Goal: Task Accomplishment & Management: Manage account settings

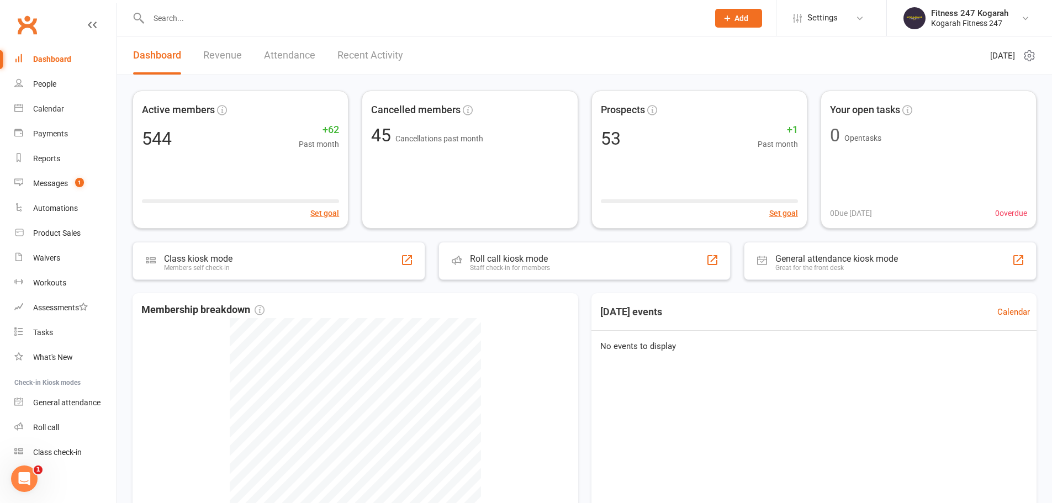
click at [208, 15] on input "text" at bounding box center [422, 17] width 555 height 15
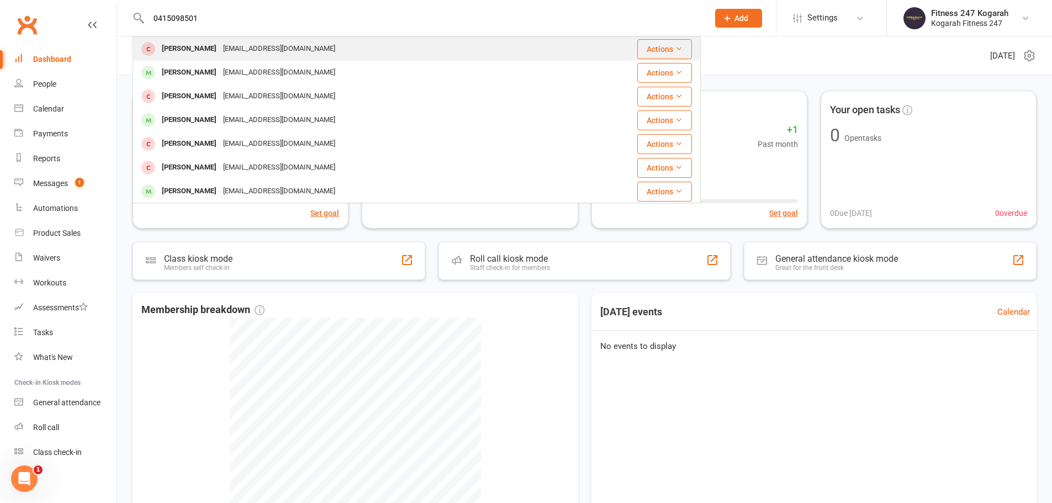
type input "0415098501"
click at [220, 46] on div "[EMAIL_ADDRESS][DOMAIN_NAME]" at bounding box center [279, 49] width 119 height 16
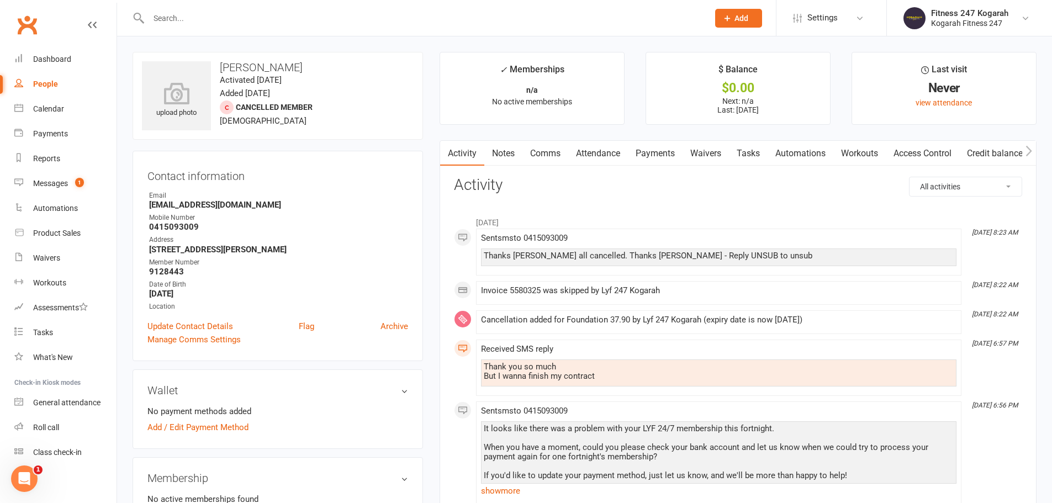
click at [263, 15] on input "text" at bounding box center [422, 17] width 555 height 15
paste input "[PERSON_NAME]"
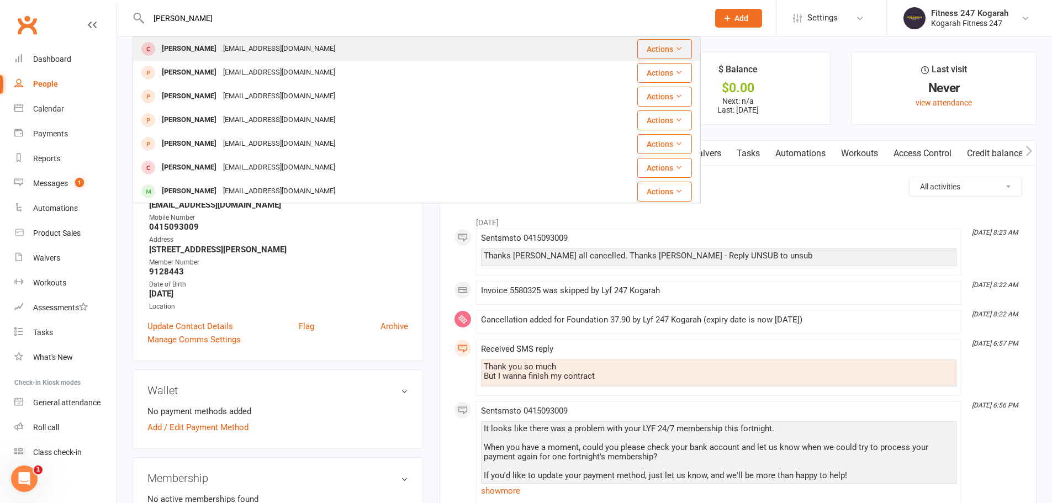
type input "[PERSON_NAME]"
click at [284, 46] on div "[EMAIL_ADDRESS][DOMAIN_NAME]" at bounding box center [279, 49] width 119 height 16
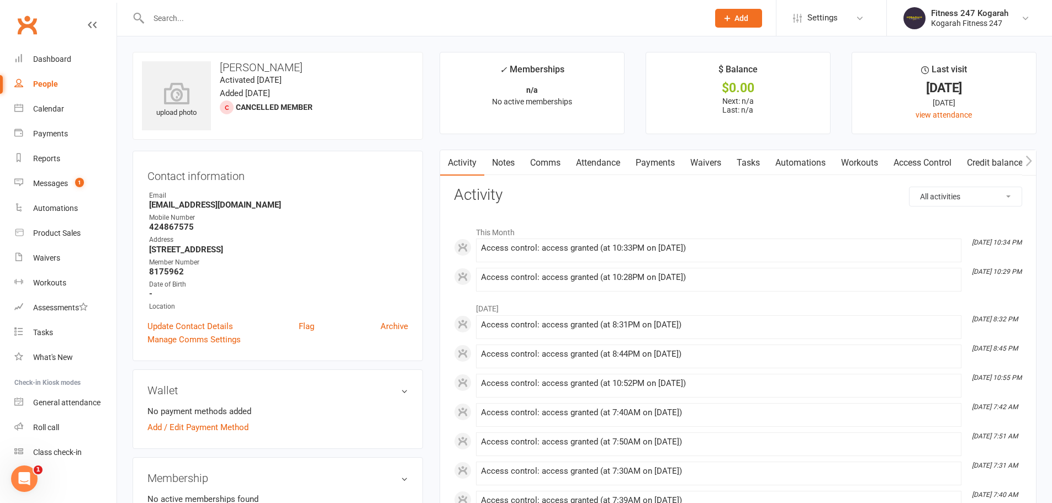
click at [672, 161] on link "Payments" at bounding box center [655, 162] width 55 height 25
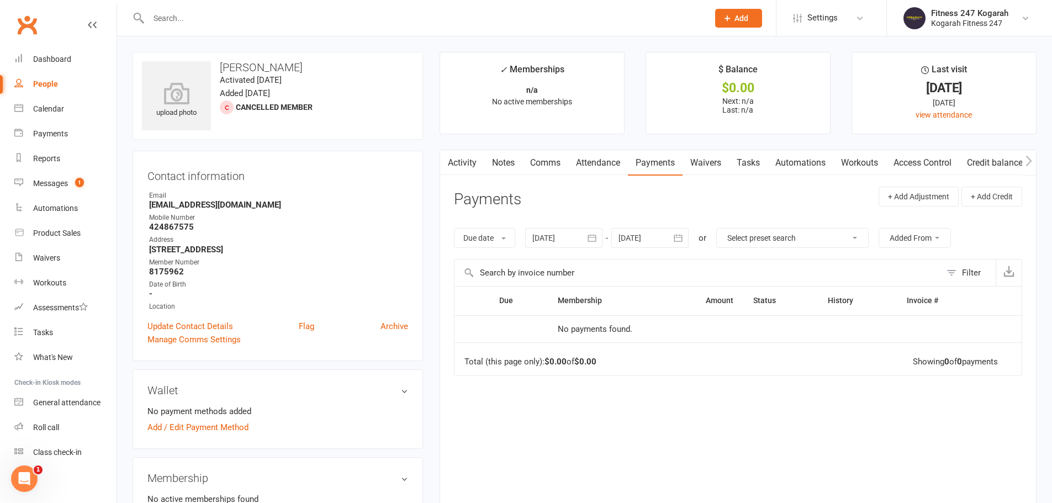
click at [594, 238] on icon "button" at bounding box center [591, 237] width 11 height 11
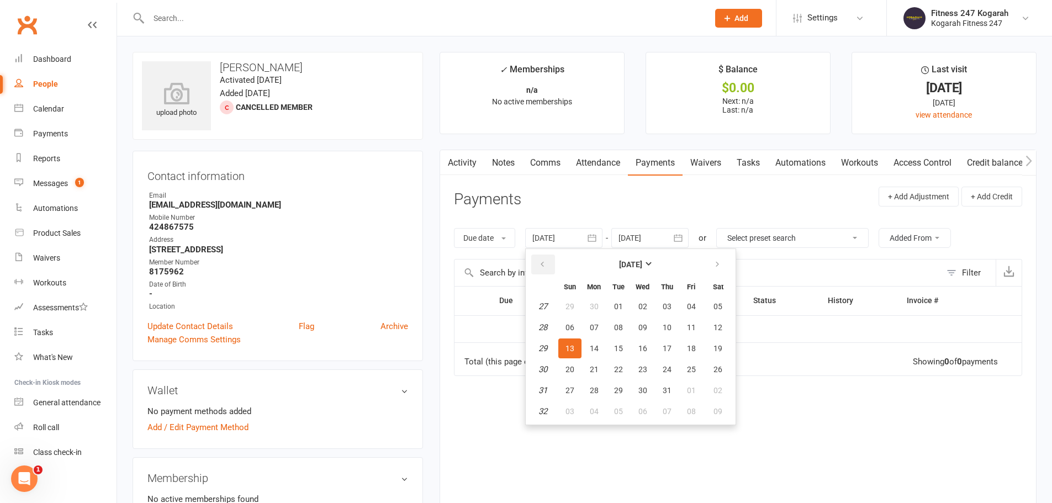
click at [544, 262] on icon "button" at bounding box center [542, 264] width 8 height 9
click at [571, 328] on span "06" at bounding box center [569, 327] width 9 height 9
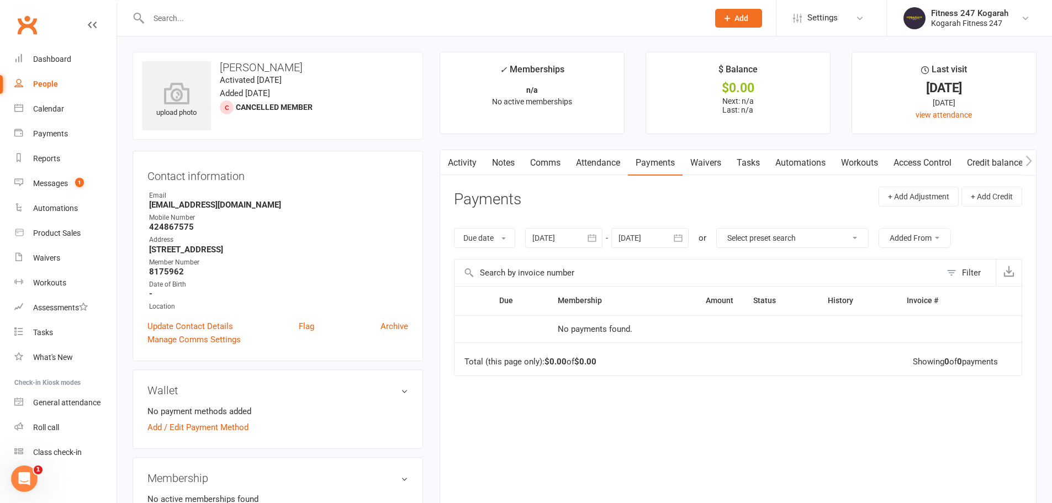
click at [599, 238] on button "button" at bounding box center [592, 238] width 20 height 20
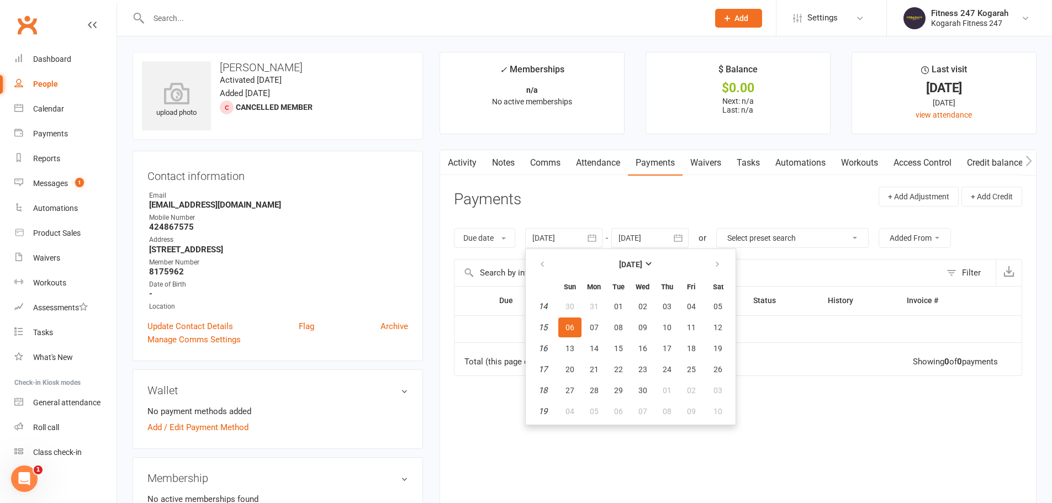
click at [461, 163] on link "Activity" at bounding box center [462, 162] width 44 height 25
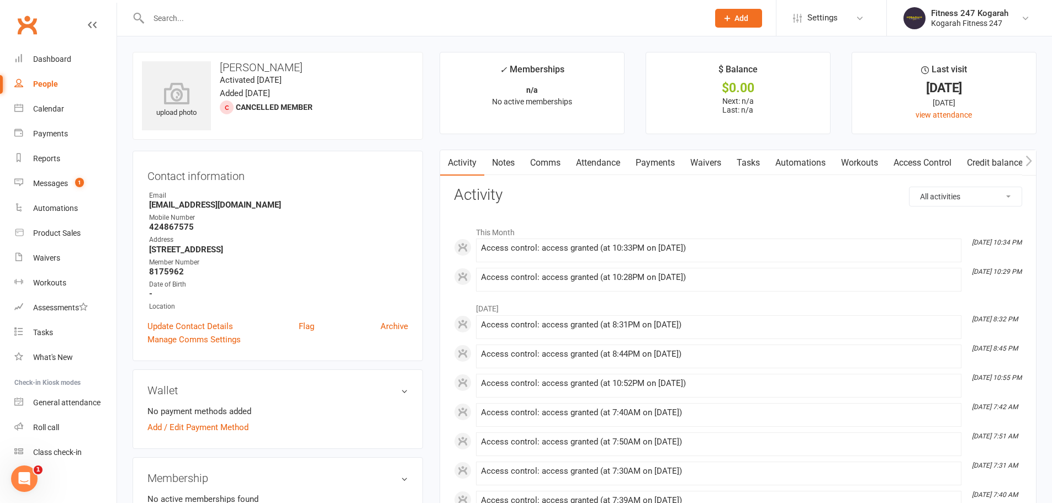
click at [633, 167] on link "Payments" at bounding box center [655, 162] width 55 height 25
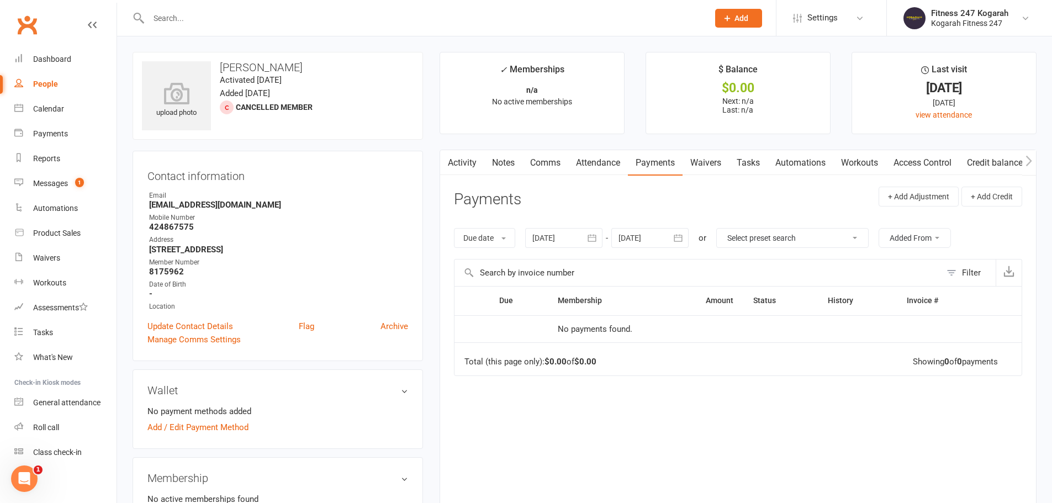
click at [592, 236] on icon "button" at bounding box center [592, 237] width 8 height 7
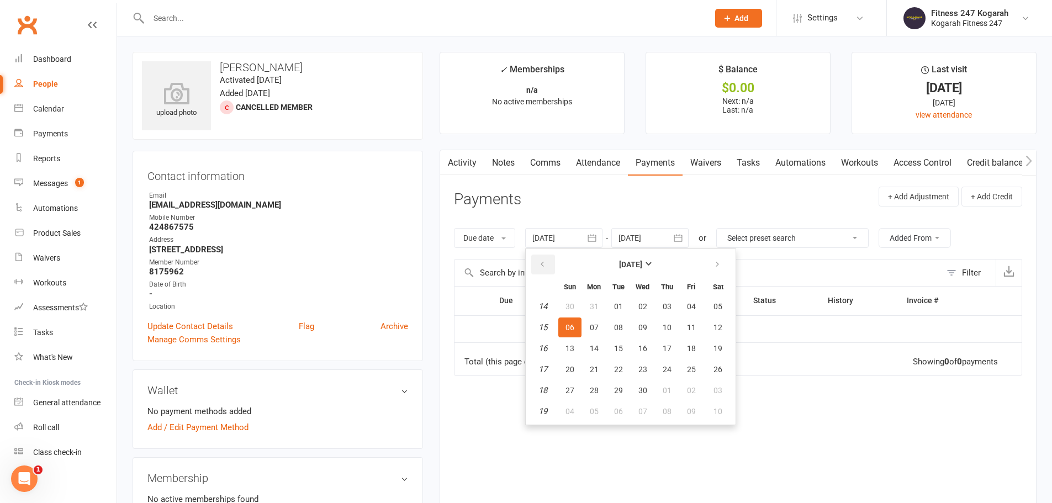
click at [548, 261] on button "button" at bounding box center [543, 264] width 24 height 20
click at [546, 261] on icon "button" at bounding box center [542, 264] width 8 height 9
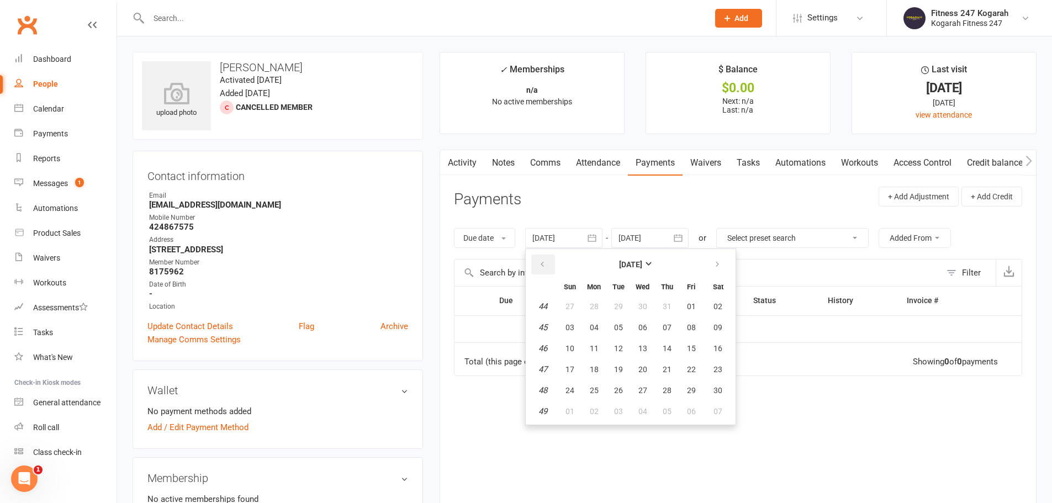
click at [546, 261] on icon "button" at bounding box center [542, 264] width 8 height 9
click at [574, 326] on span "04" at bounding box center [569, 327] width 9 height 9
type input "[DATE]"
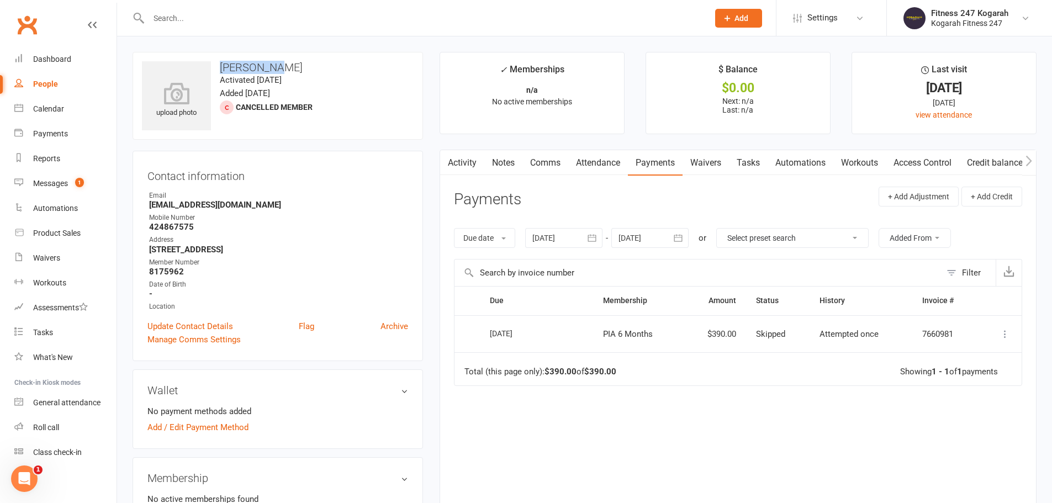
drag, startPoint x: 266, startPoint y: 65, endPoint x: 218, endPoint y: 68, distance: 47.6
click at [218, 68] on h3 "[PERSON_NAME]" at bounding box center [278, 67] width 272 height 12
copy h3 "[PERSON_NAME]"
click at [50, 153] on link "Reports" at bounding box center [65, 158] width 102 height 25
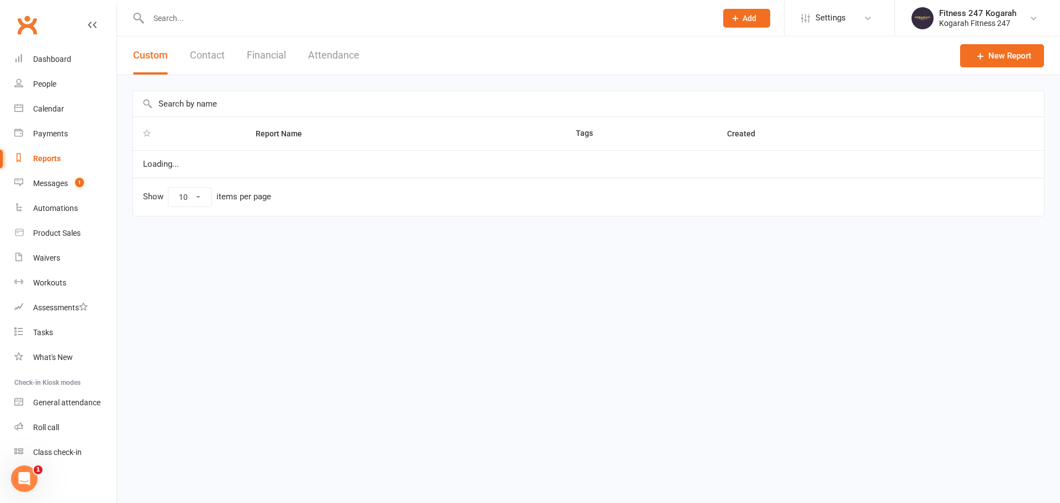
select select "100"
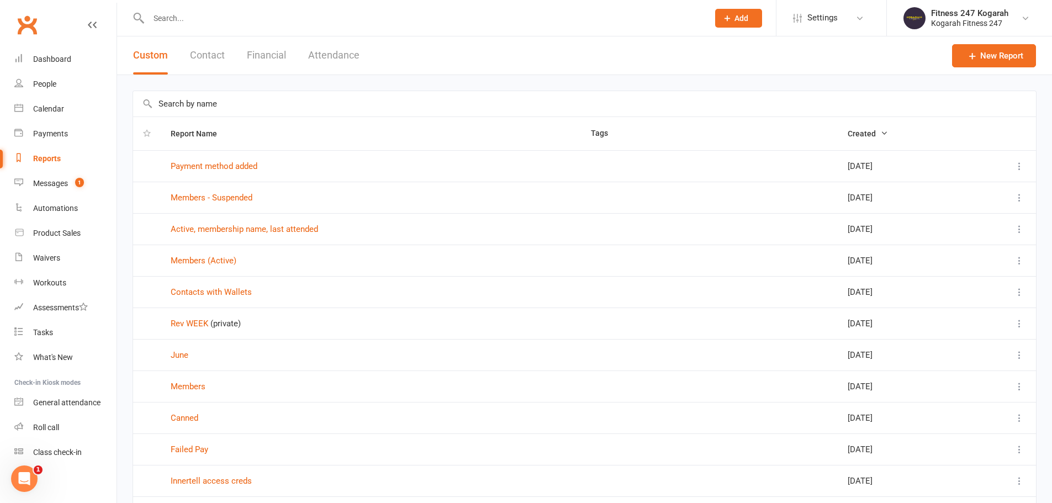
click at [245, 28] on div at bounding box center [416, 18] width 568 height 36
drag, startPoint x: 244, startPoint y: 19, endPoint x: 260, endPoint y: 13, distance: 17.1
click at [246, 19] on input "text" at bounding box center [422, 17] width 555 height 15
paste input "[PERSON_NAME]"
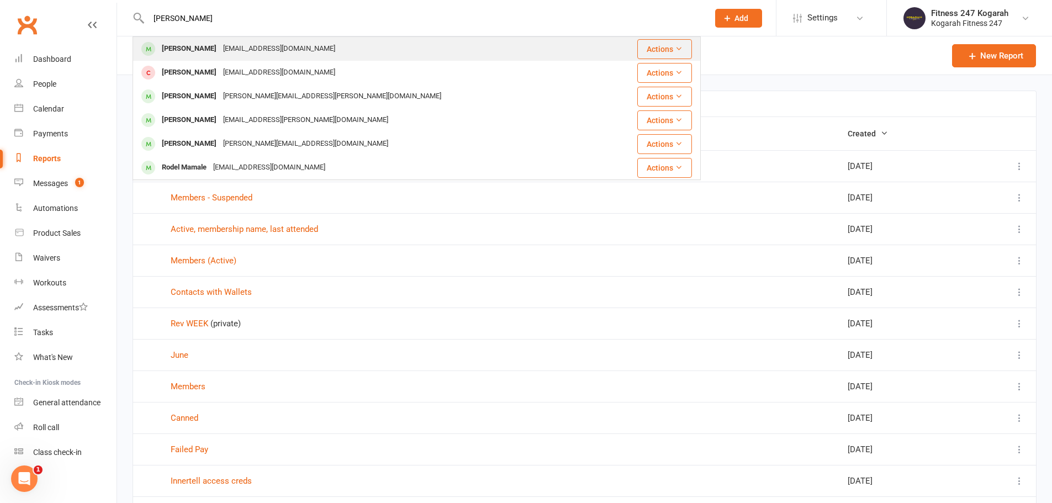
type input "[PERSON_NAME]"
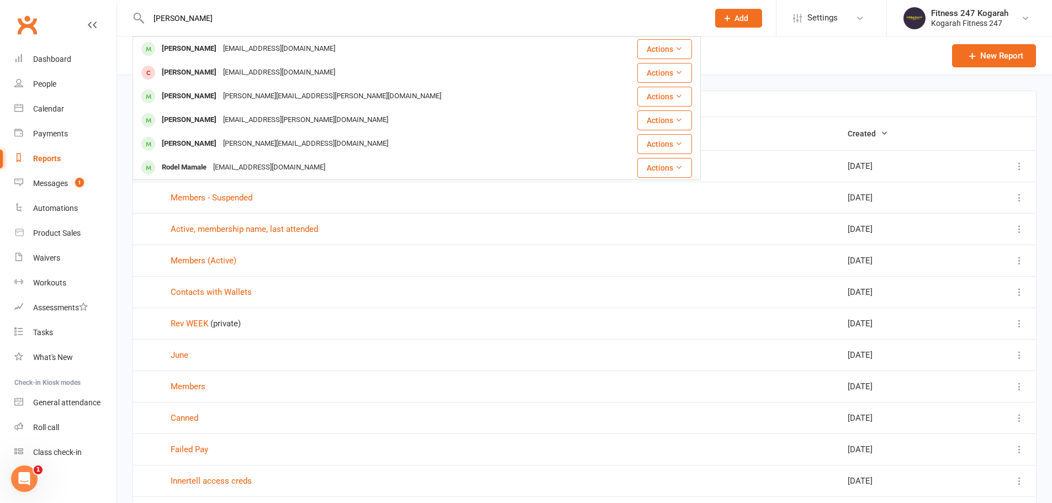
click at [230, 51] on div "[EMAIL_ADDRESS][DOMAIN_NAME]" at bounding box center [279, 49] width 119 height 16
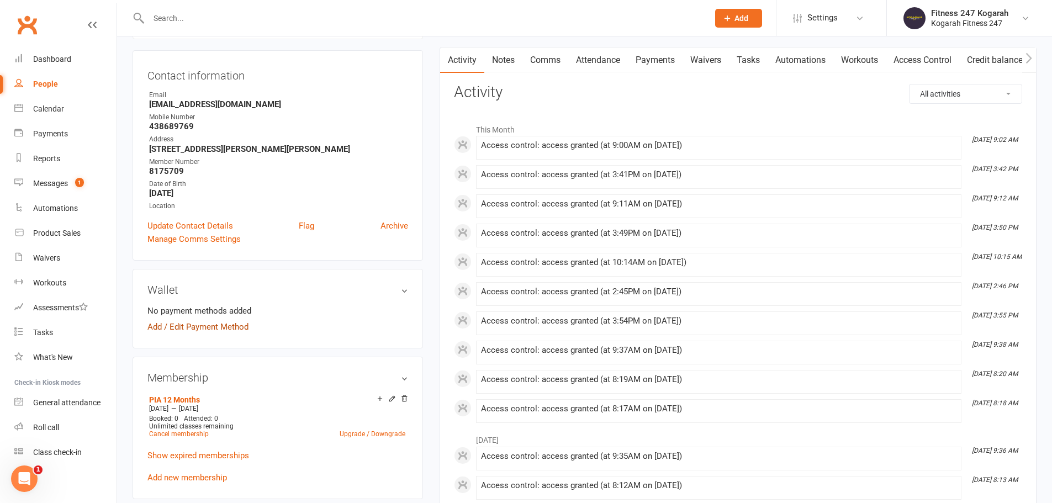
scroll to position [55, 0]
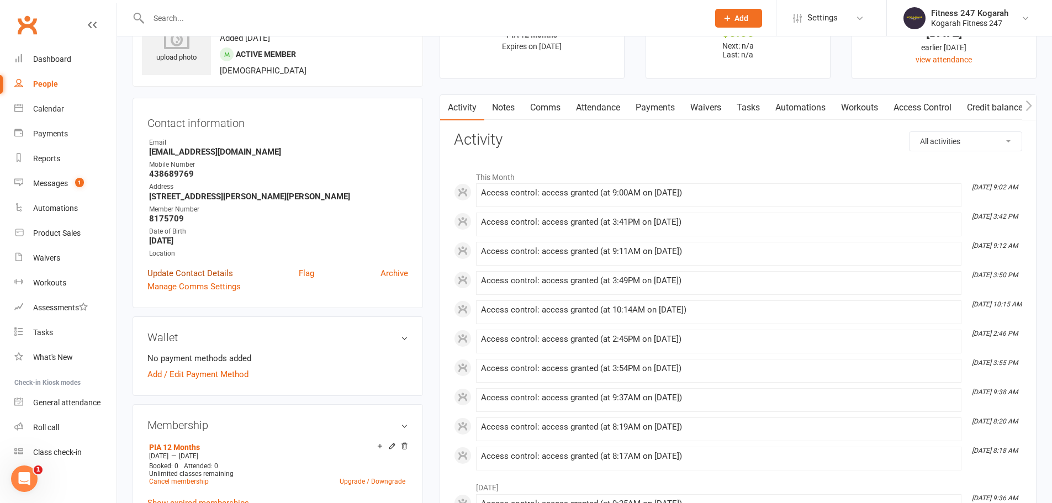
click at [185, 275] on link "Update Contact Details" at bounding box center [190, 273] width 86 height 13
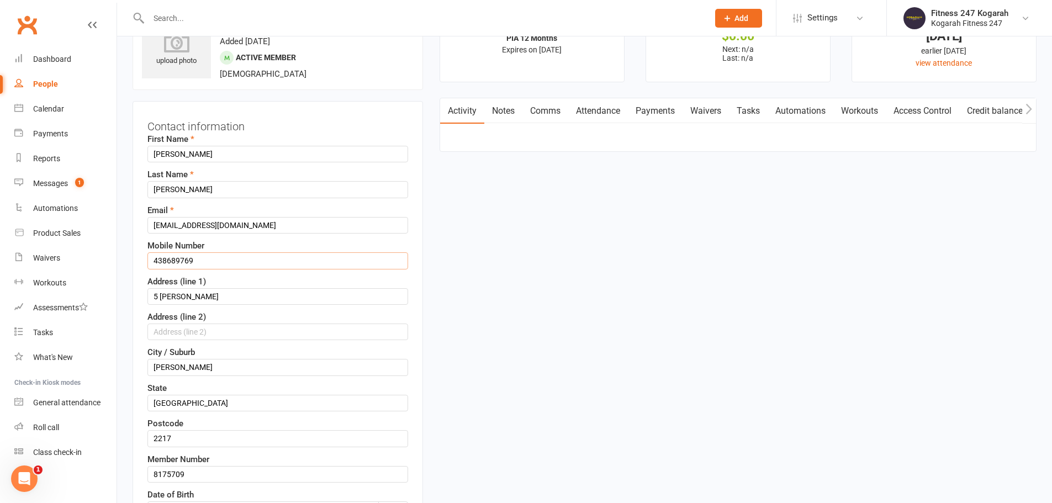
click at [153, 261] on input "438689769" at bounding box center [277, 260] width 261 height 17
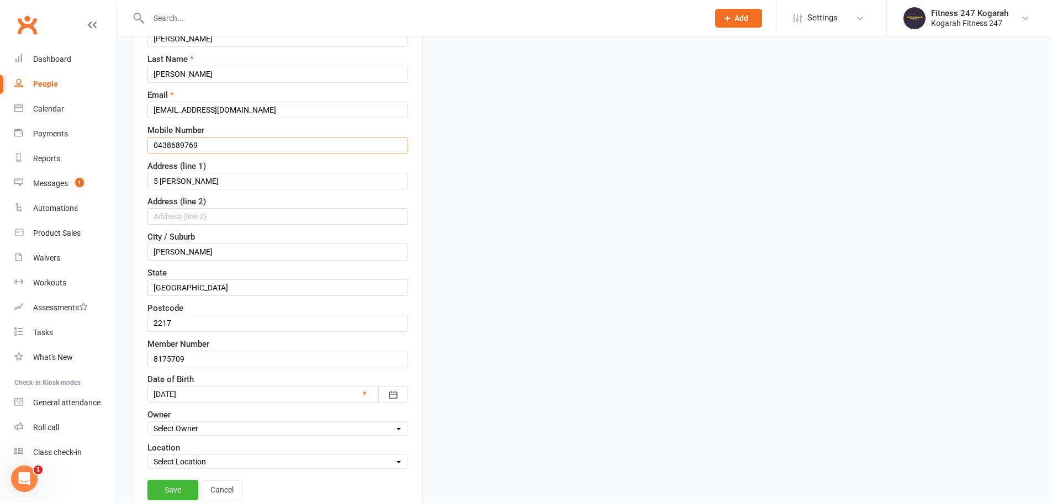
scroll to position [328, 0]
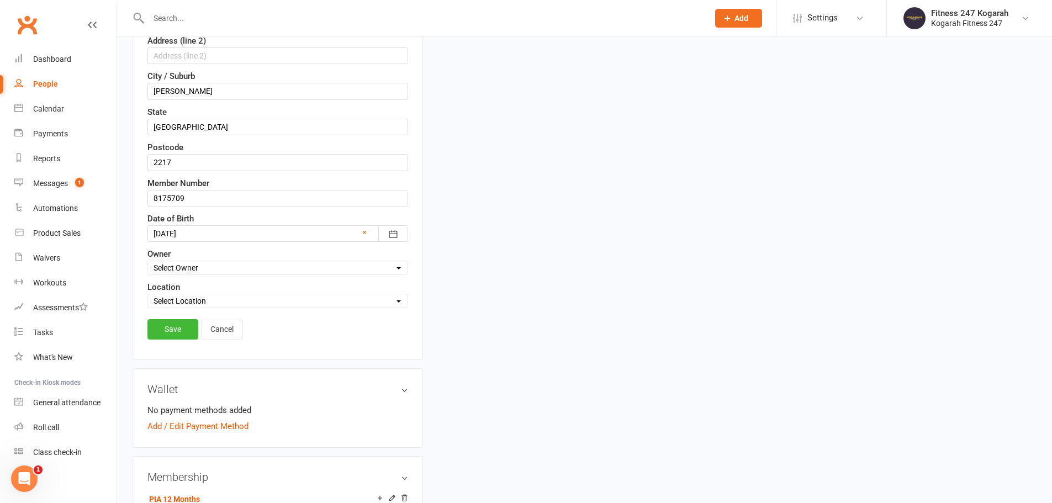
type input "0438689769"
drag, startPoint x: 203, startPoint y: 267, endPoint x: 199, endPoint y: 273, distance: 7.2
click at [203, 267] on select "Select Owner Fitness 247 Kogarah" at bounding box center [277, 268] width 259 height 12
select select "0"
click at [148, 262] on select "Select Owner Fitness 247 Kogarah" at bounding box center [277, 268] width 259 height 12
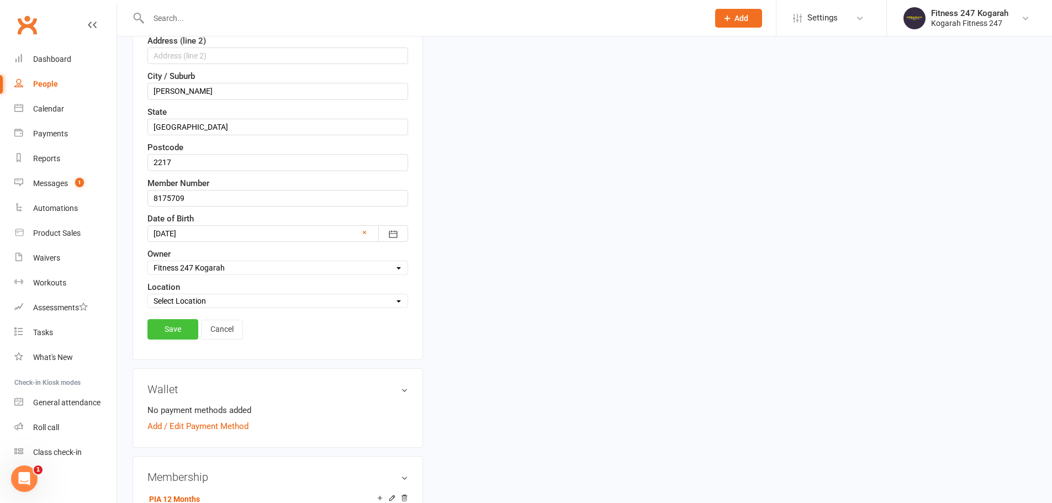
click at [168, 329] on link "Save" at bounding box center [172, 329] width 51 height 20
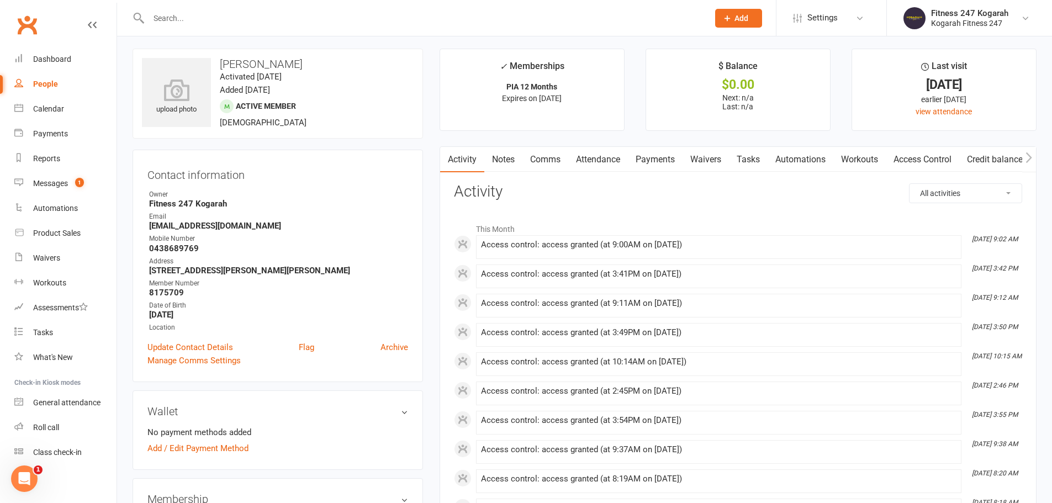
scroll to position [0, 0]
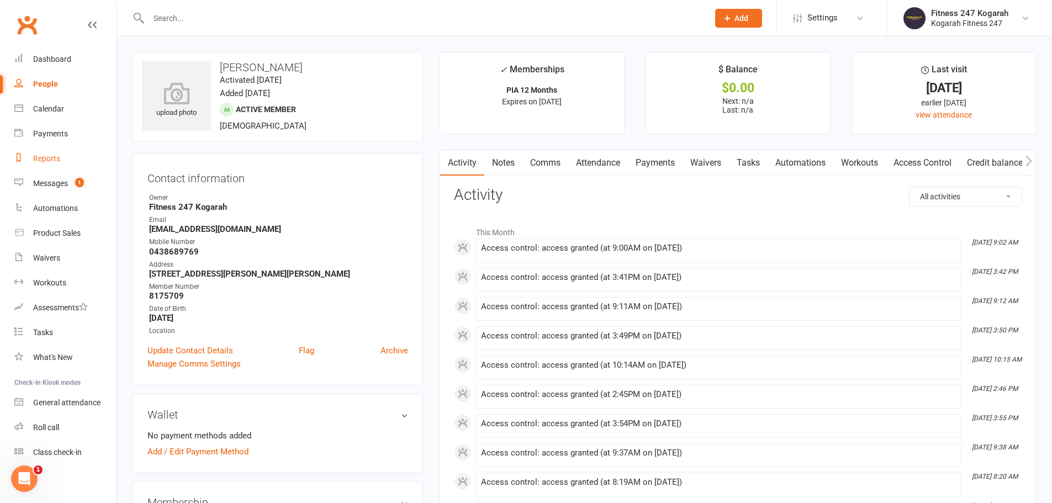
click at [60, 158] on link "Reports" at bounding box center [65, 158] width 102 height 25
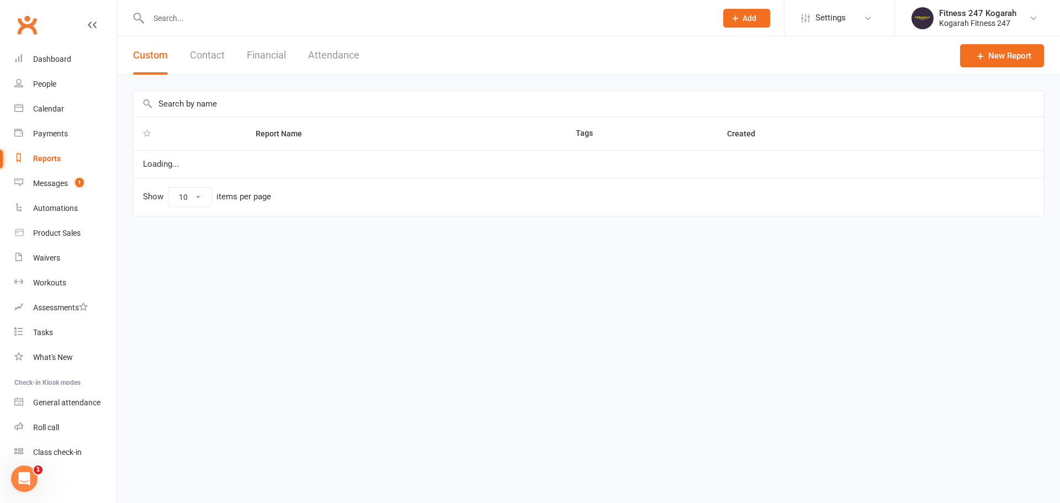
select select "100"
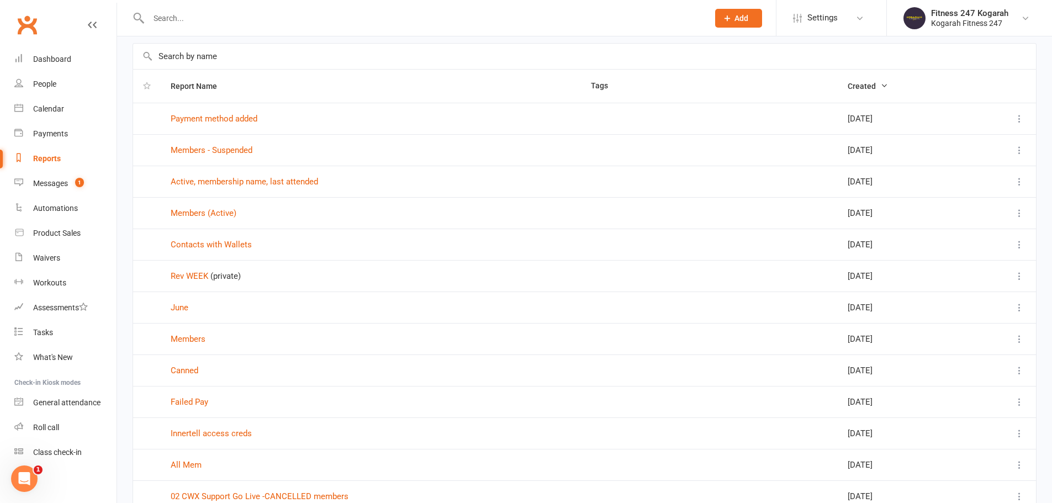
scroll to position [110, 0]
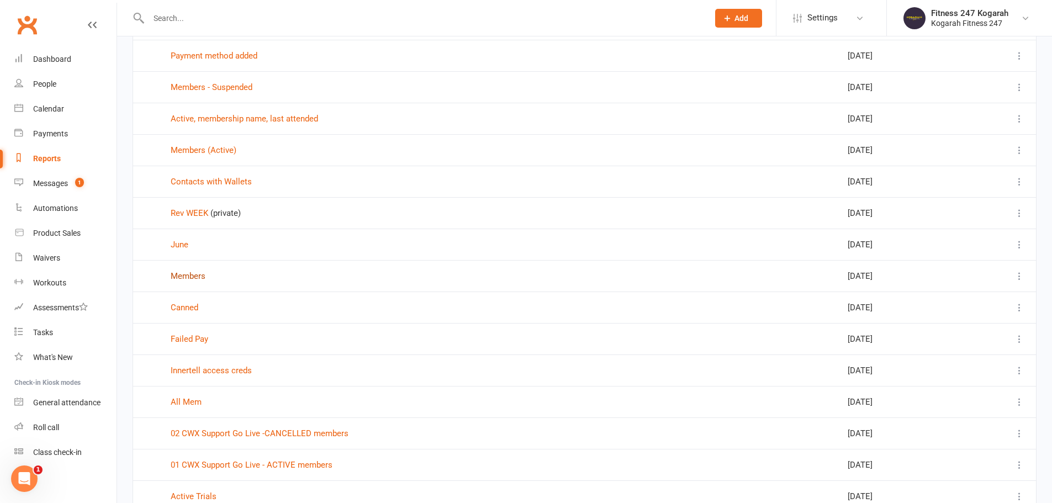
click at [185, 277] on link "Members" at bounding box center [188, 276] width 35 height 10
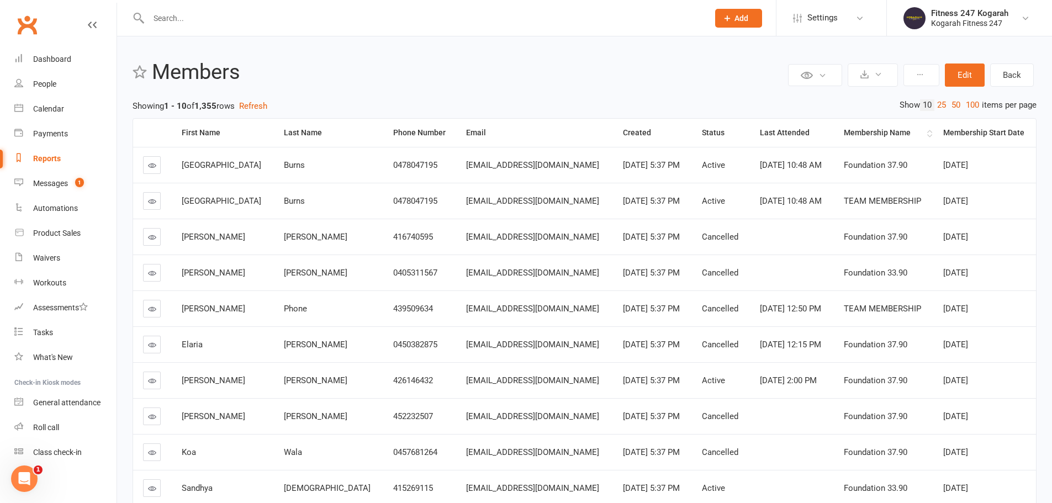
click at [869, 133] on div "Membership Name" at bounding box center [883, 133] width 81 height 8
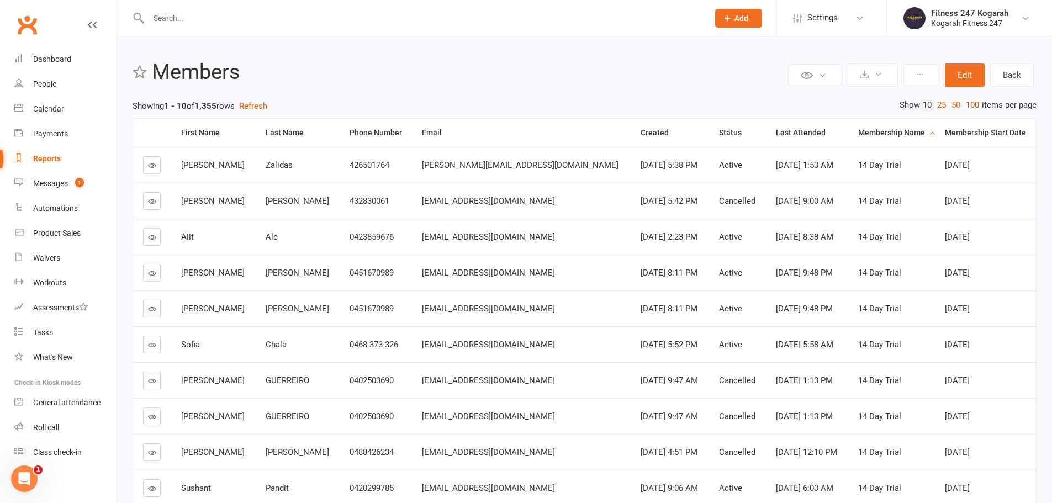
click at [971, 107] on link "100" at bounding box center [972, 105] width 19 height 12
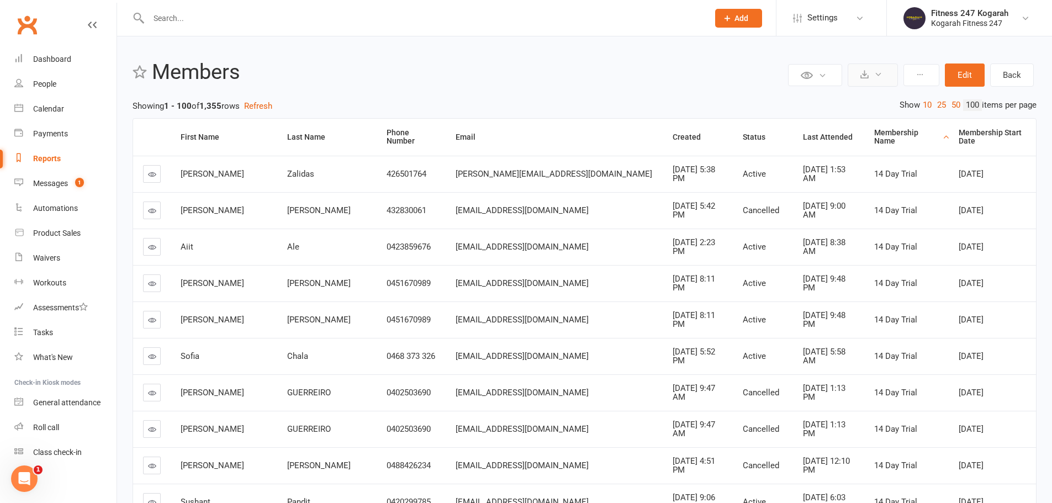
click at [879, 76] on icon at bounding box center [878, 74] width 8 height 8
click at [854, 101] on link "Export to CSV" at bounding box center [839, 102] width 116 height 22
click at [880, 78] on button at bounding box center [872, 74] width 50 height 23
click at [822, 77] on icon at bounding box center [822, 75] width 8 height 8
click at [880, 78] on icon at bounding box center [878, 74] width 8 height 8
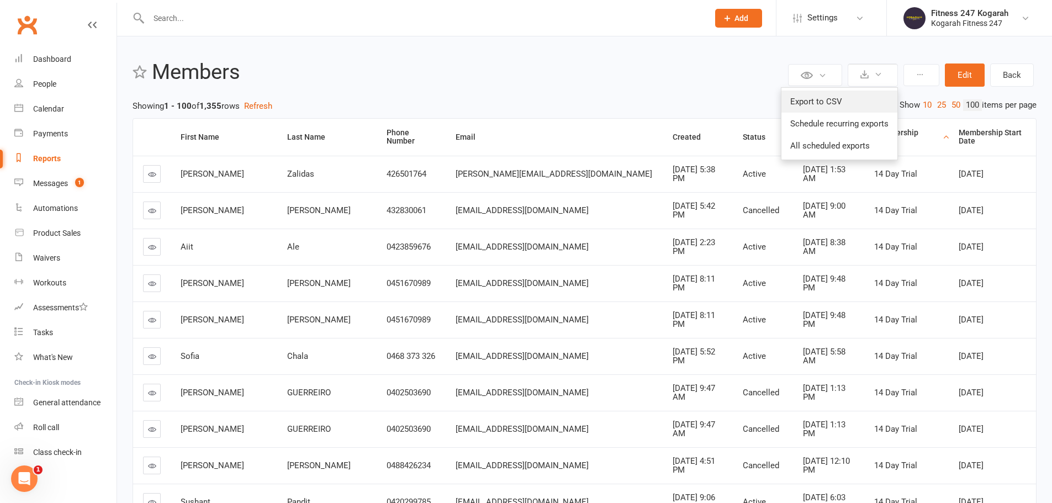
click at [855, 103] on link "Export to CSV" at bounding box center [839, 102] width 116 height 22
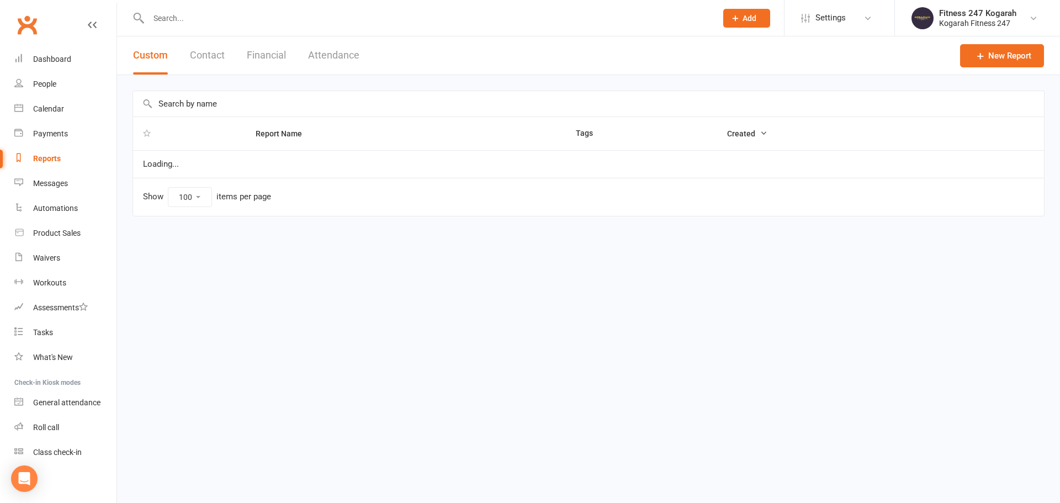
select select "100"
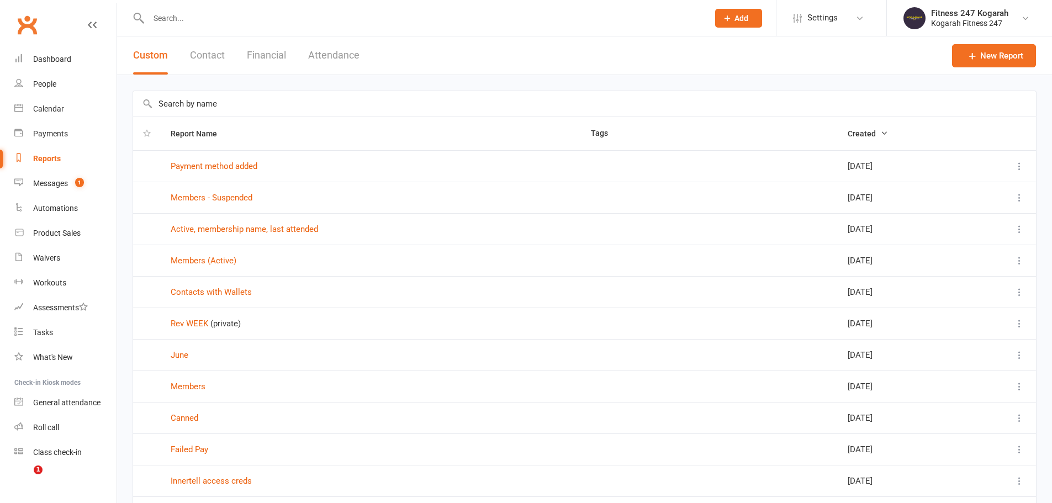
select select "100"
